Goal: Navigation & Orientation: Find specific page/section

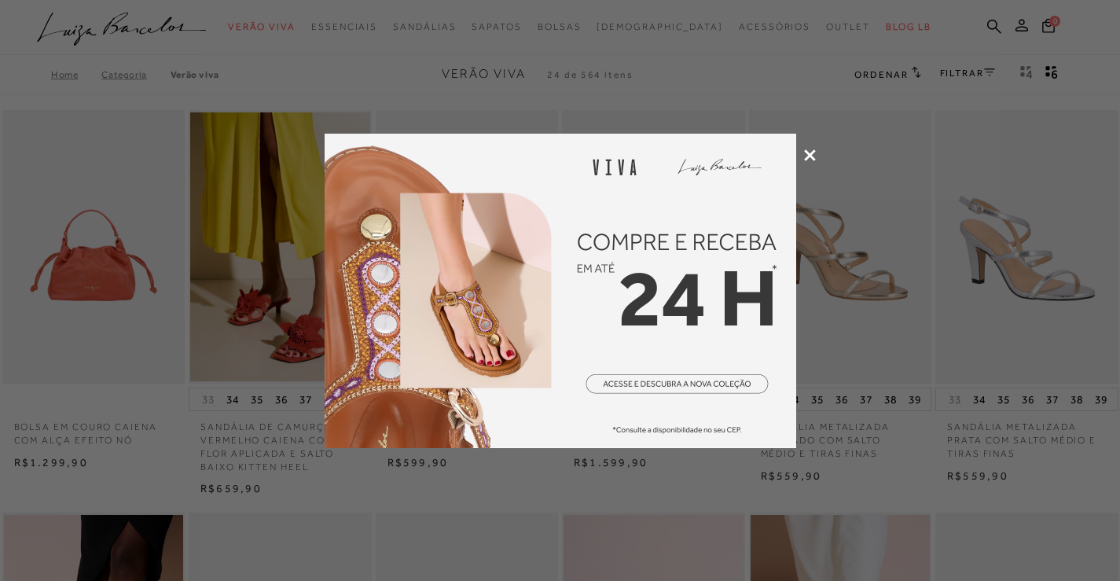
click at [809, 154] on icon at bounding box center [810, 155] width 12 height 12
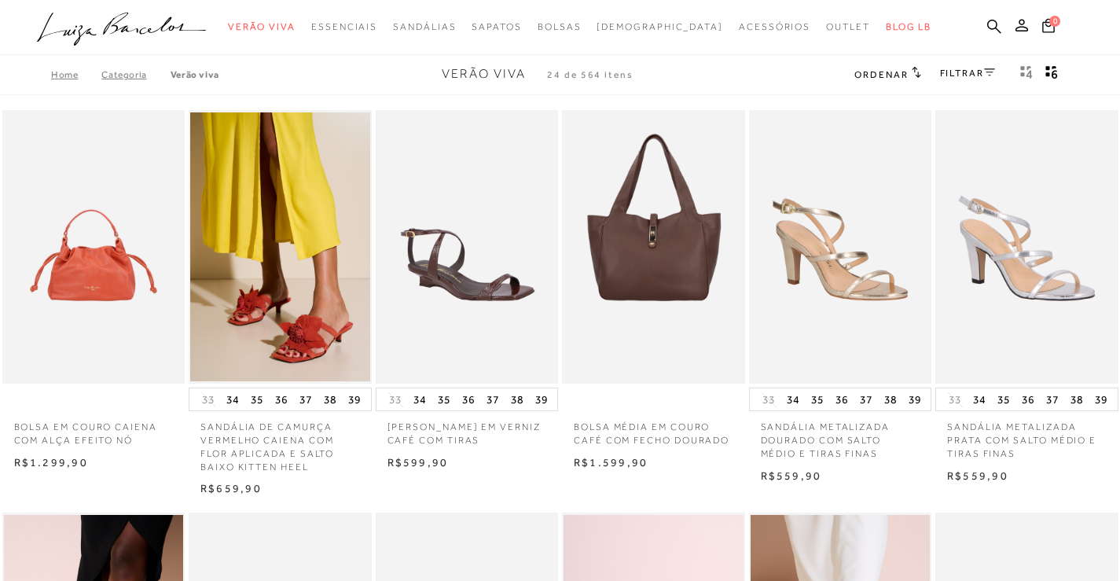
click at [984, 74] on icon at bounding box center [989, 72] width 11 height 8
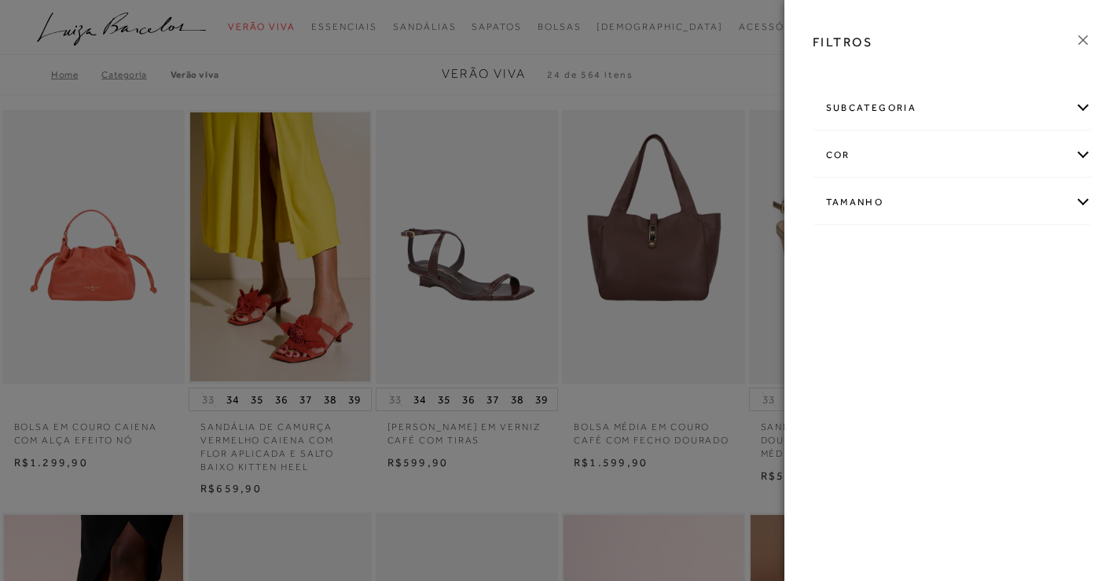
click at [1074, 204] on div "Tamanho" at bounding box center [953, 203] width 278 height 42
click at [850, 321] on link "Ver mais..." at bounding box center [855, 321] width 42 height 12
click at [906, 340] on span "40" at bounding box center [897, 336] width 23 height 12
click at [898, 340] on input "40" at bounding box center [890, 339] width 16 height 16
checkbox input "true"
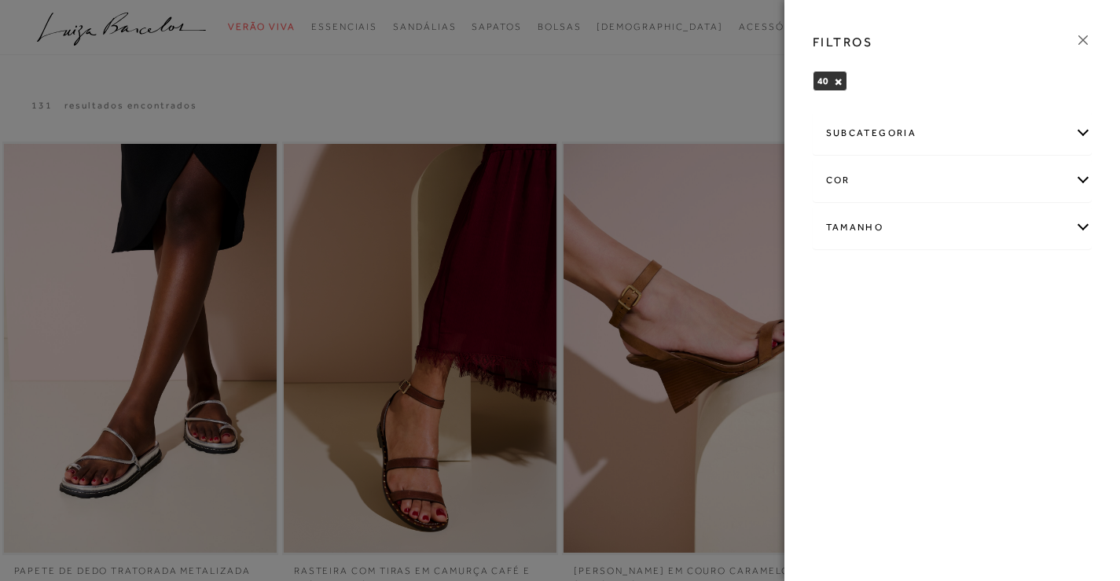
click at [693, 71] on div at bounding box center [560, 290] width 1120 height 581
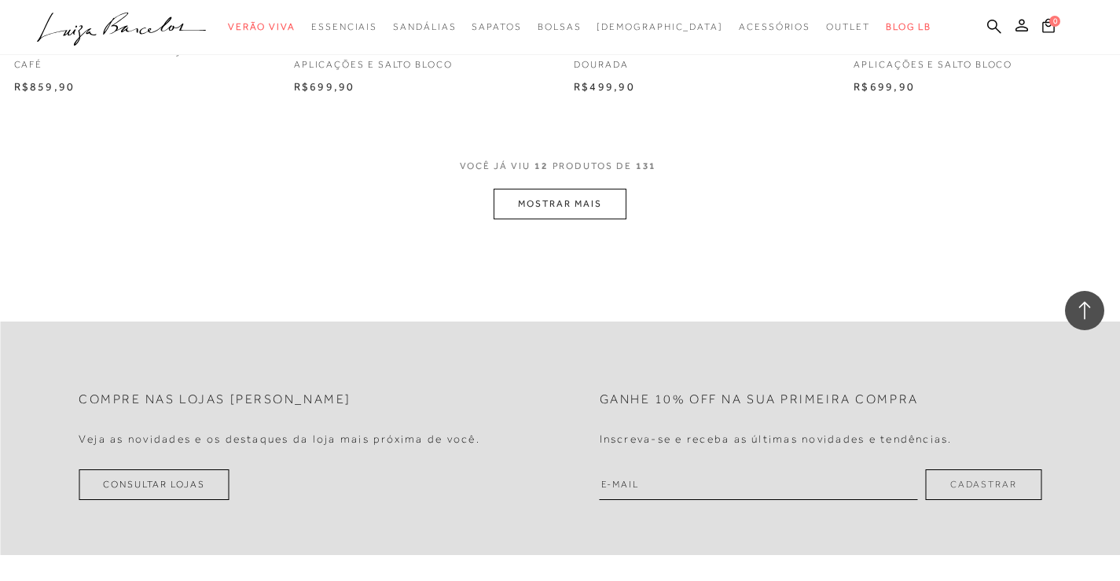
scroll to position [1686, 0]
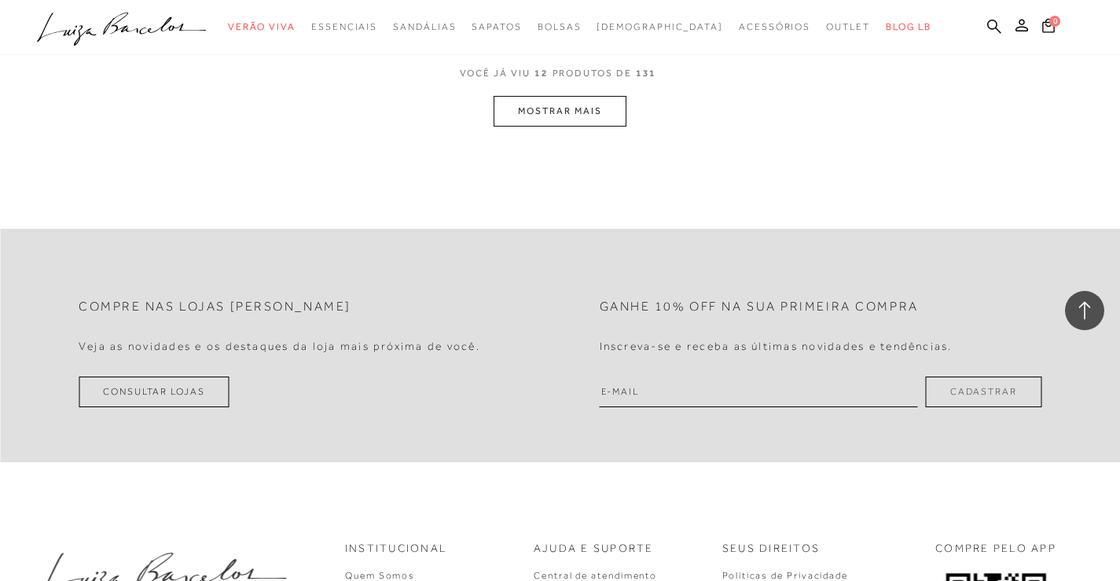
click at [504, 94] on div "VOCê JÁ VIU 12 PRODUTOS DE 131" at bounding box center [560, 81] width 201 height 29
click at [507, 103] on button "MOSTRAR MAIS" at bounding box center [560, 111] width 132 height 31
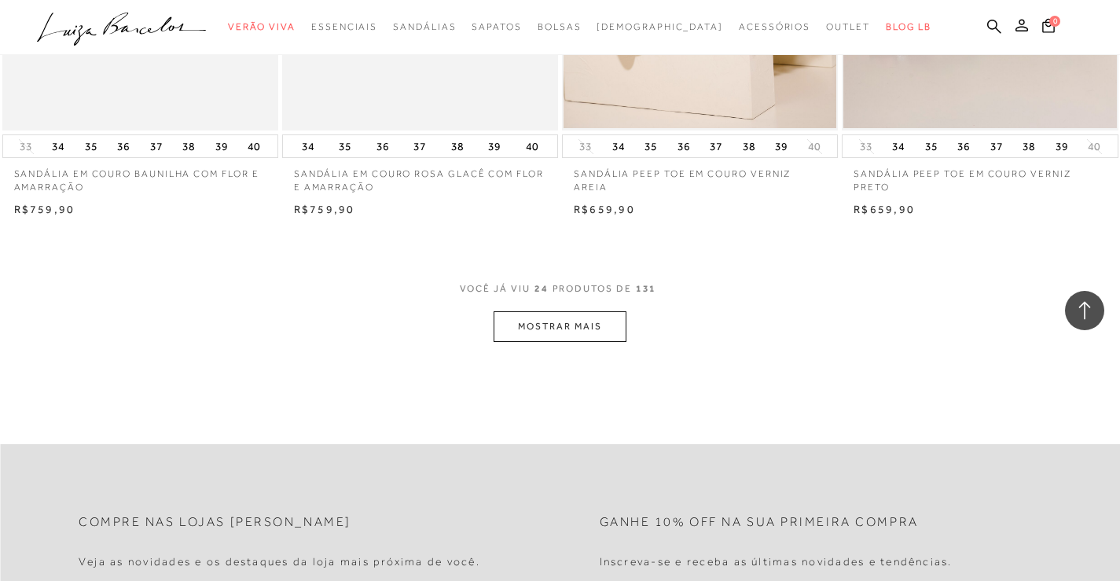
scroll to position [3132, 0]
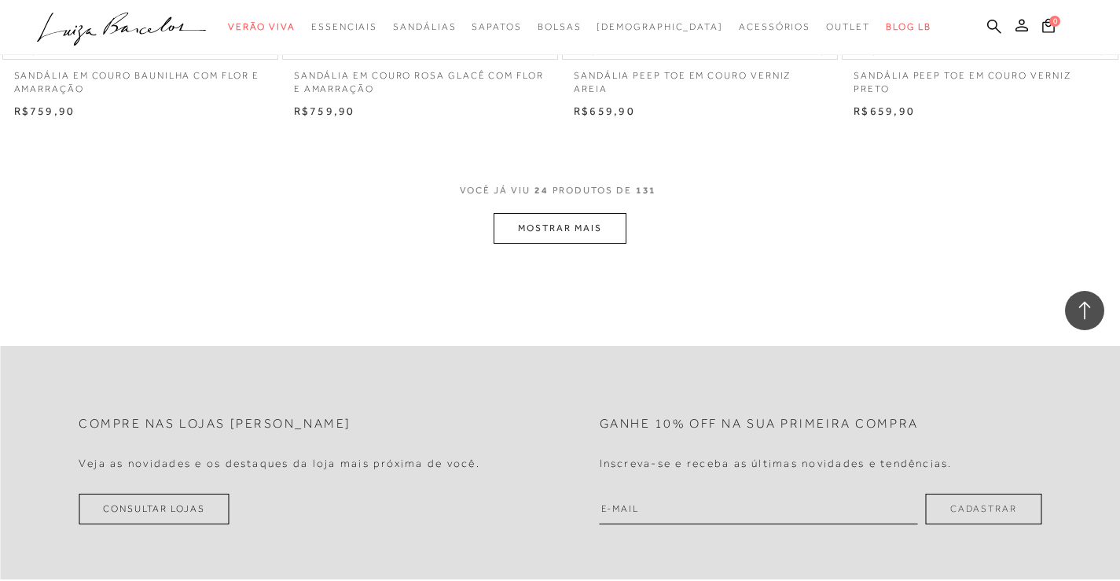
click at [531, 226] on button "MOSTRAR MAIS" at bounding box center [560, 228] width 132 height 31
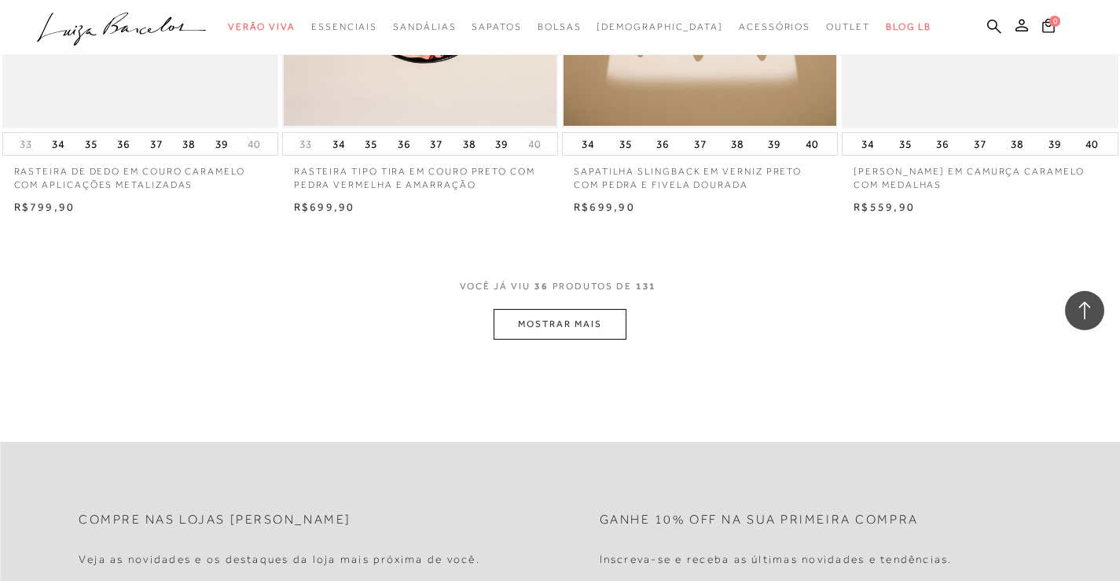
scroll to position [4625, 0]
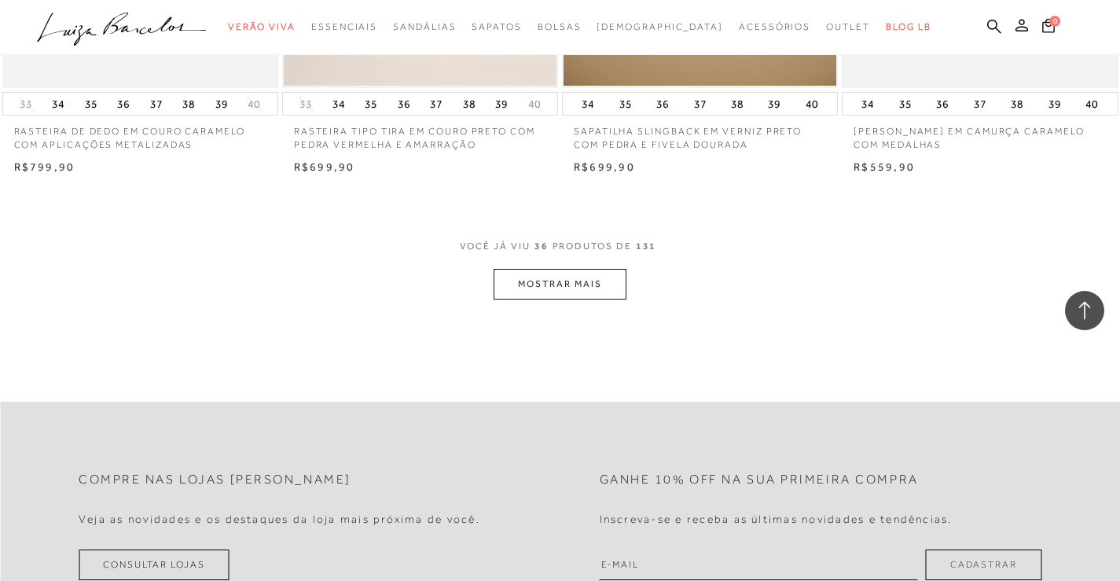
click at [500, 281] on button "MOSTRAR MAIS" at bounding box center [560, 284] width 132 height 31
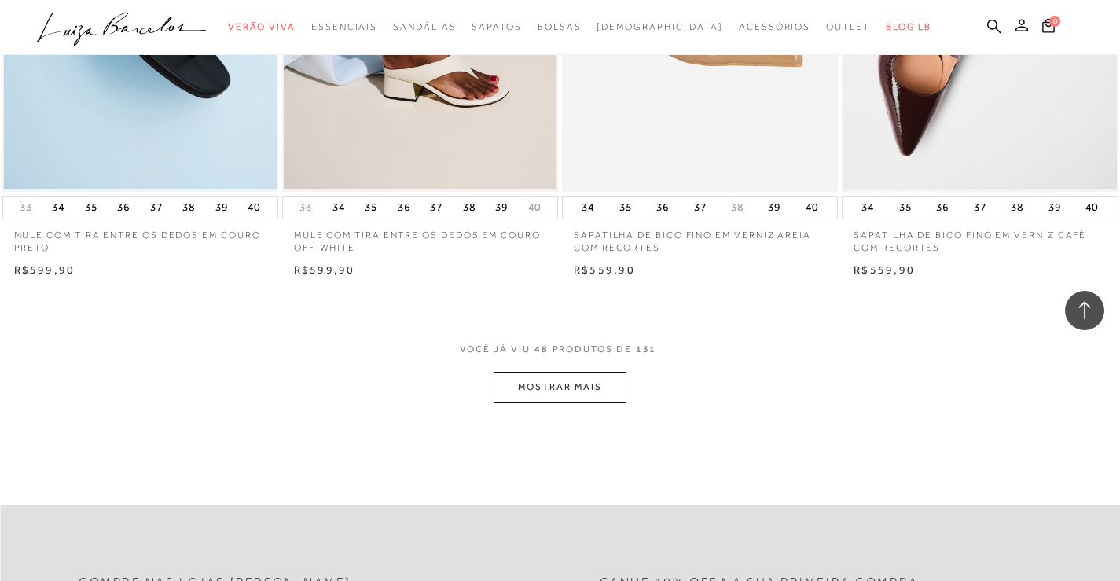
scroll to position [6109, 0]
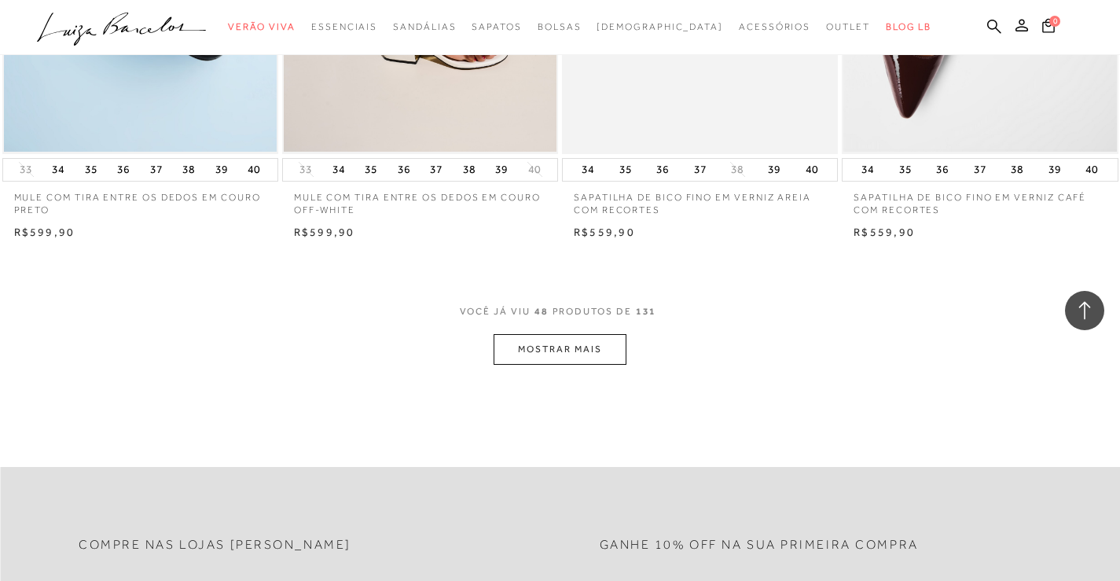
click at [604, 347] on button "MOSTRAR MAIS" at bounding box center [560, 349] width 132 height 31
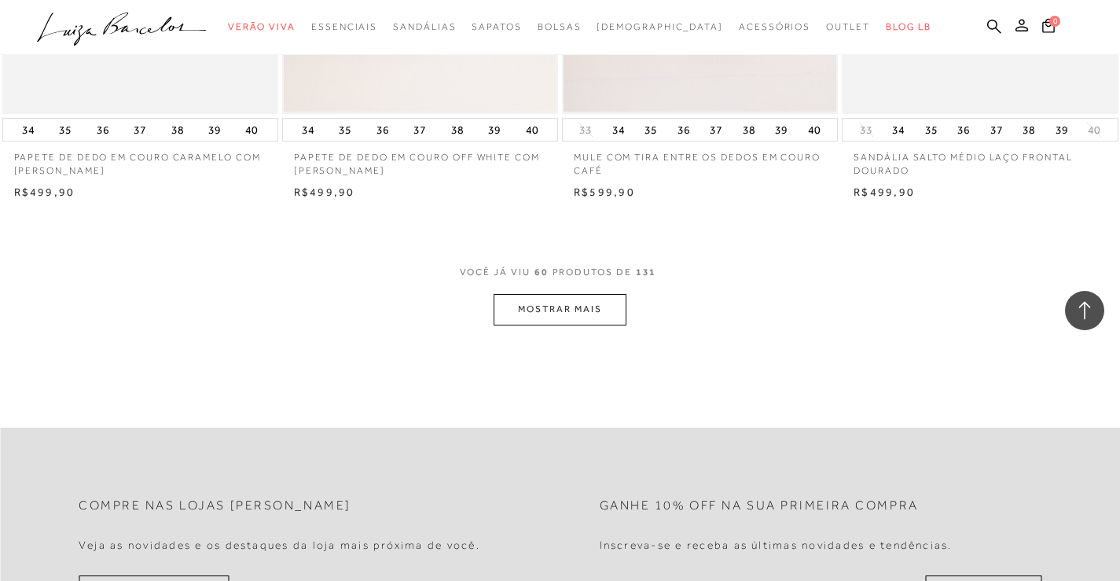
scroll to position [7603, 0]
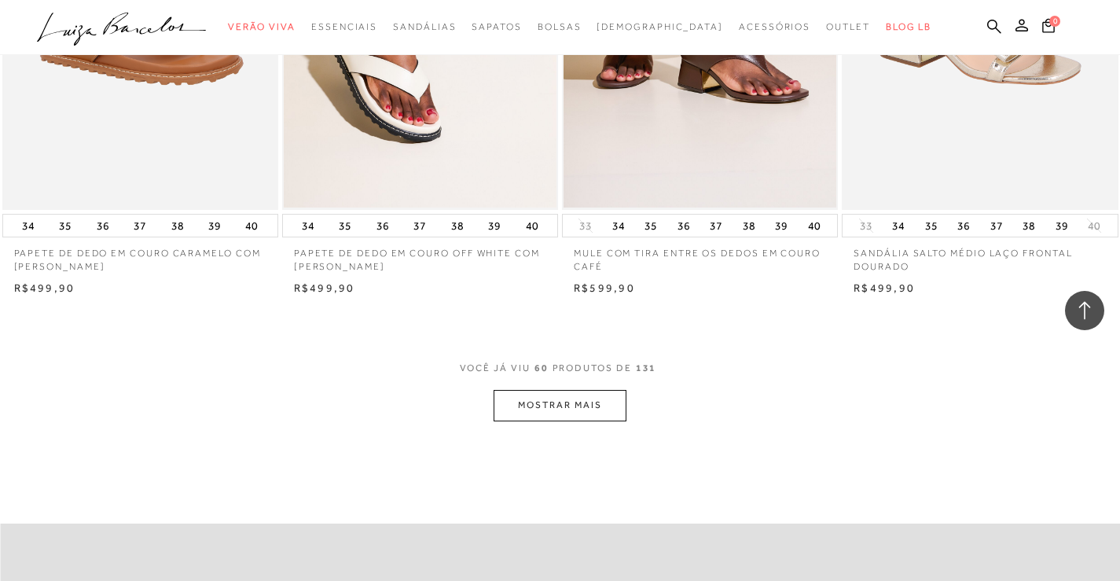
click at [596, 399] on button "MOSTRAR MAIS" at bounding box center [560, 405] width 132 height 31
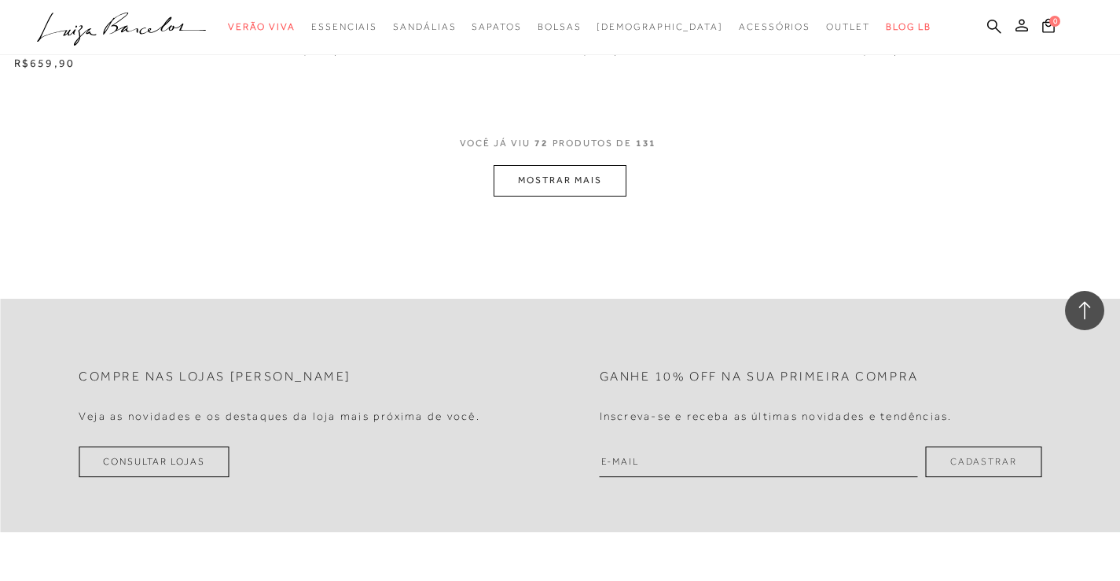
scroll to position [9434, 0]
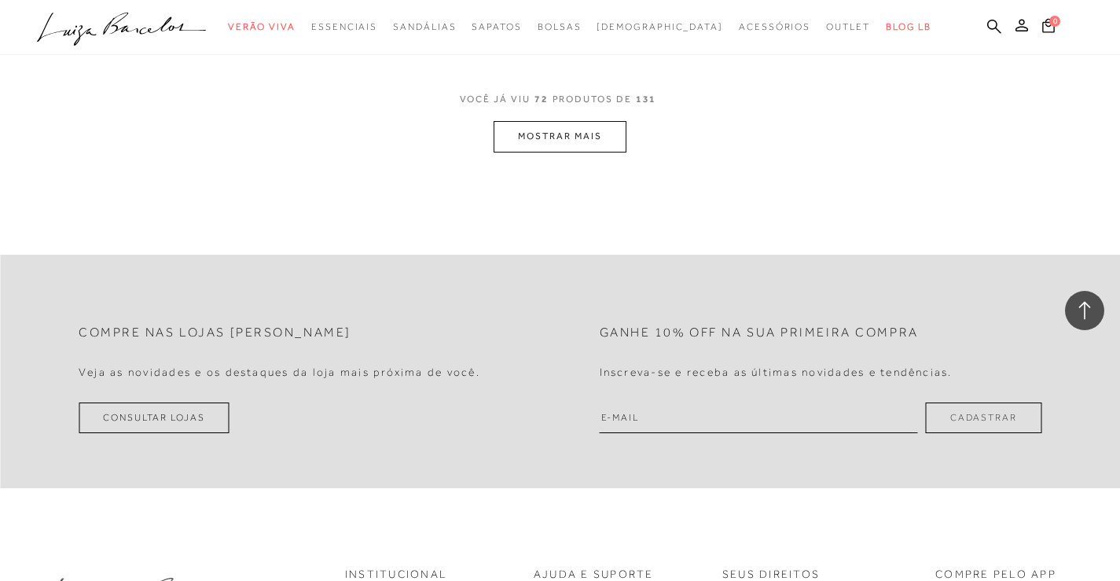
click at [557, 150] on button "MOSTRAR MAIS" at bounding box center [560, 136] width 132 height 31
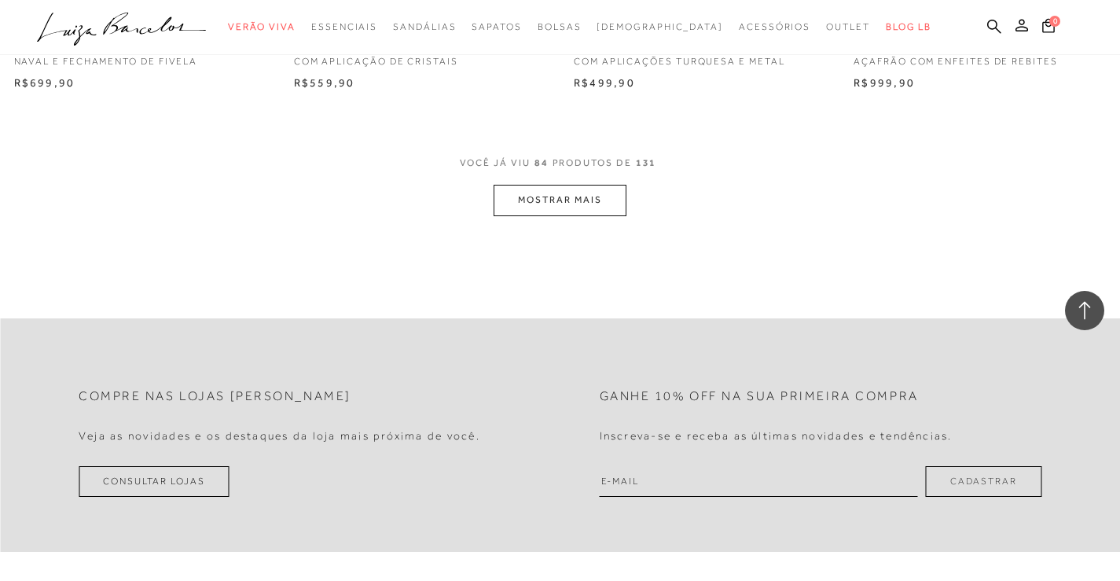
scroll to position [10967, 0]
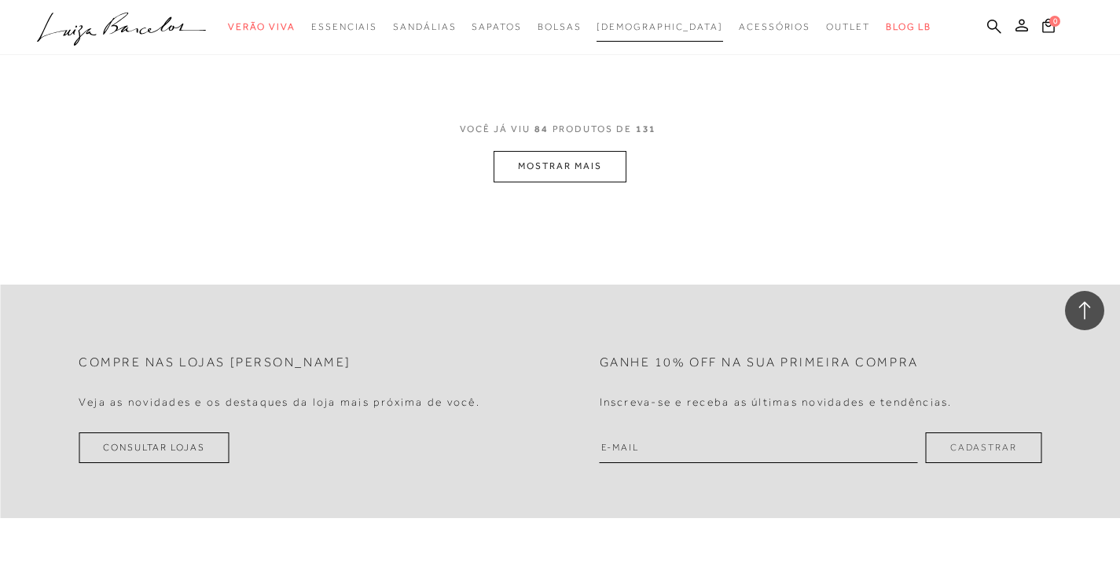
click at [639, 23] on span "[DEMOGRAPHIC_DATA]" at bounding box center [660, 26] width 127 height 11
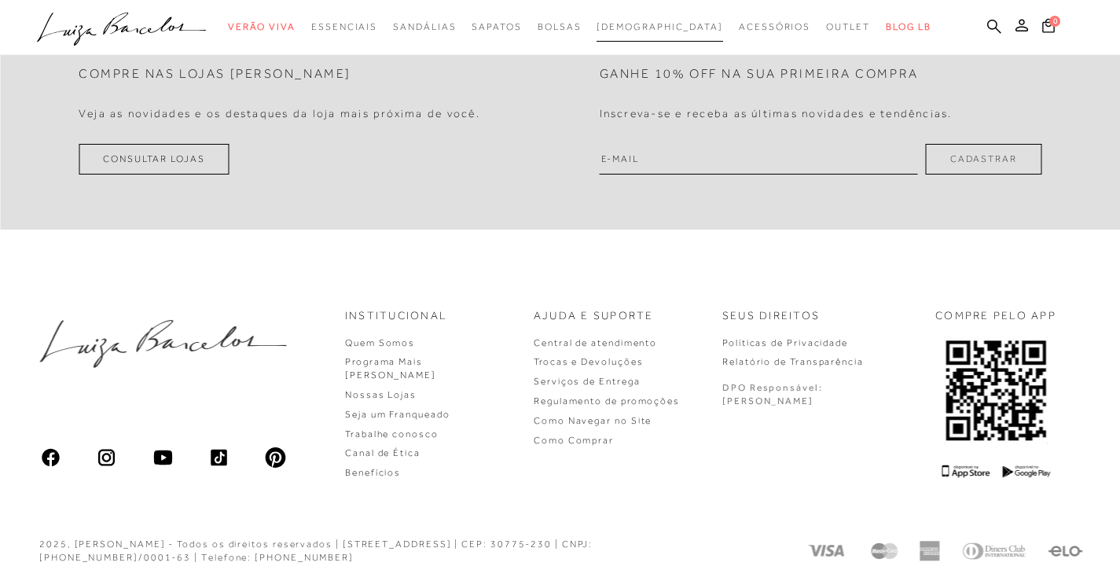
scroll to position [509, 0]
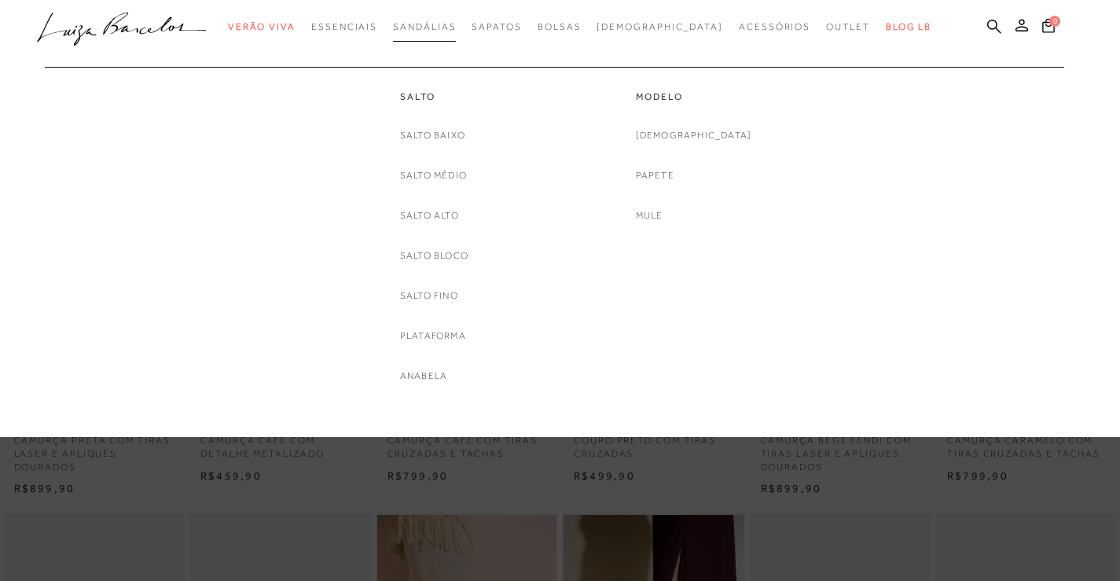
click at [456, 16] on link "Sandálias" at bounding box center [424, 27] width 63 height 29
